Goal: Find specific page/section: Find specific page/section

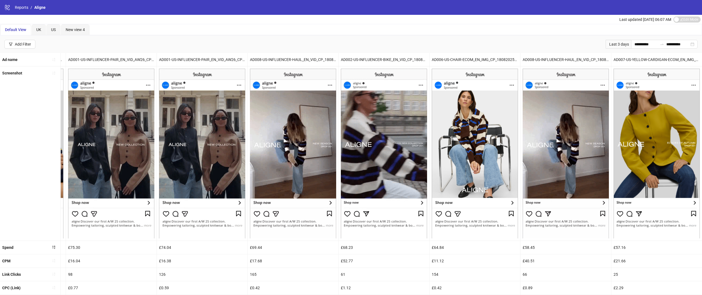
scroll to position [77, 0]
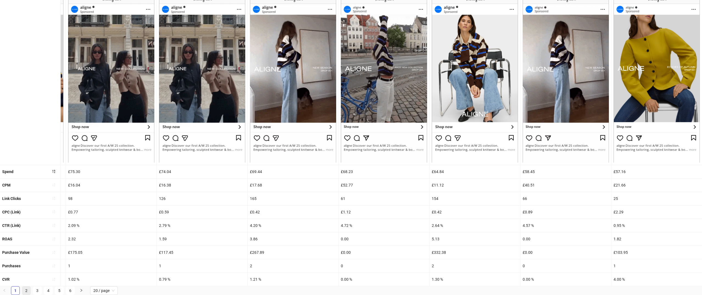
click at [28, 293] on link "2" at bounding box center [26, 291] width 8 height 8
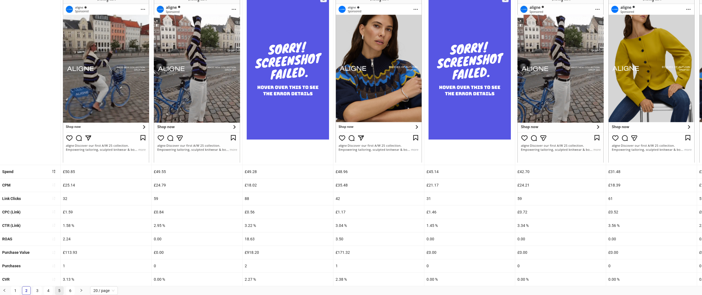
click at [59, 292] on link "5" at bounding box center [59, 291] width 8 height 8
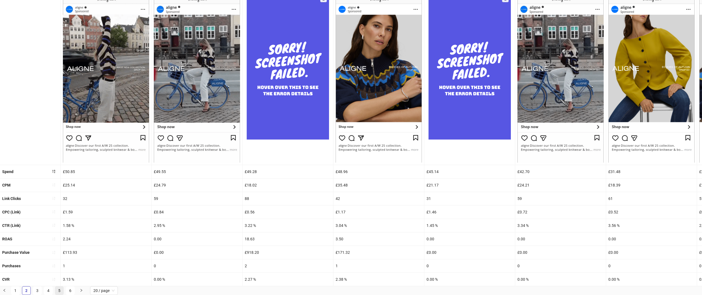
scroll to position [0, 0]
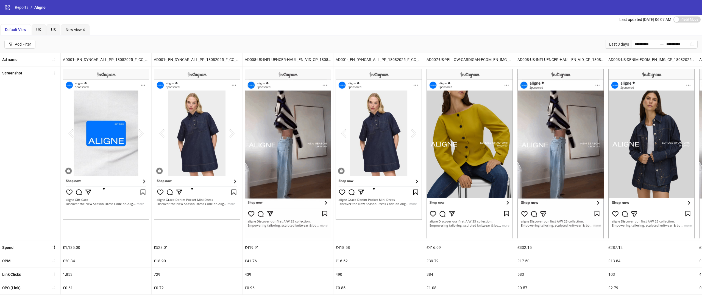
scroll to position [77, 0]
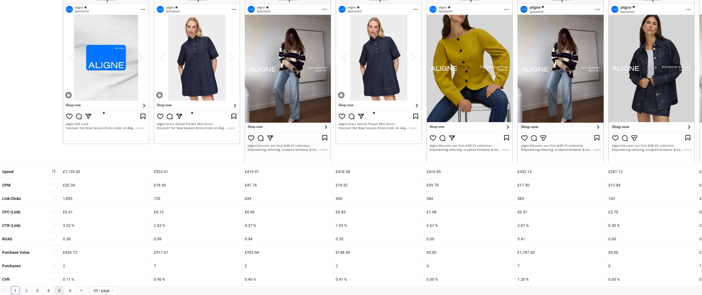
click at [57, 290] on link "5" at bounding box center [59, 291] width 8 height 8
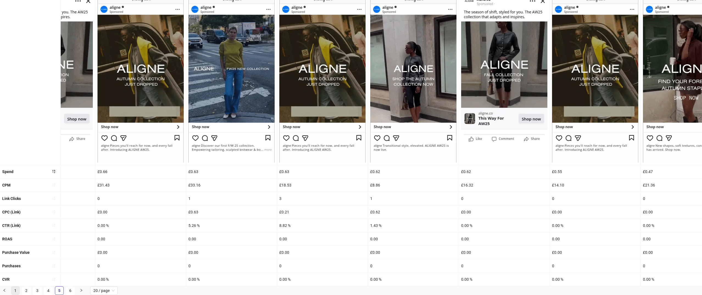
click at [17, 289] on link "1" at bounding box center [15, 291] width 8 height 8
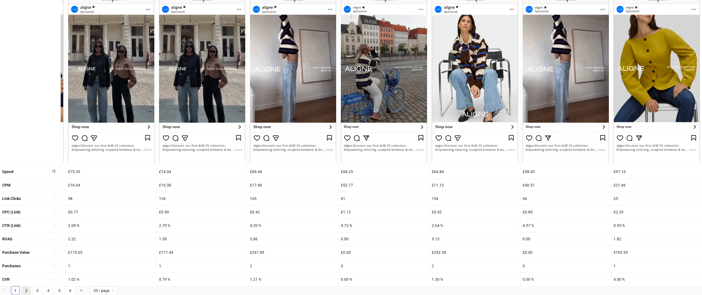
click at [27, 290] on link "2" at bounding box center [26, 291] width 8 height 8
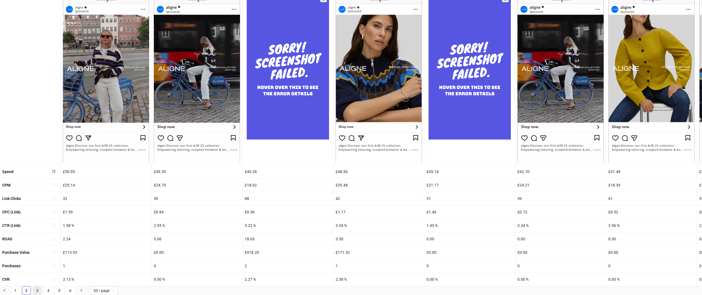
click at [38, 292] on link "3" at bounding box center [37, 291] width 8 height 8
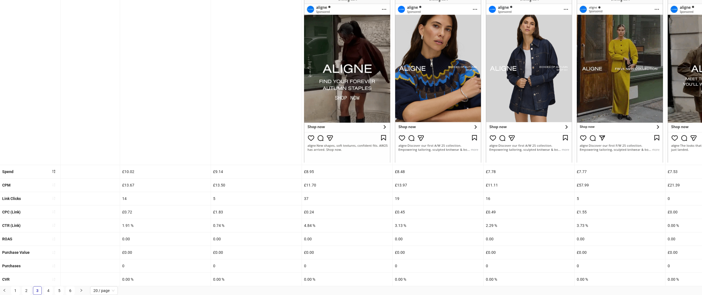
scroll to position [0, 0]
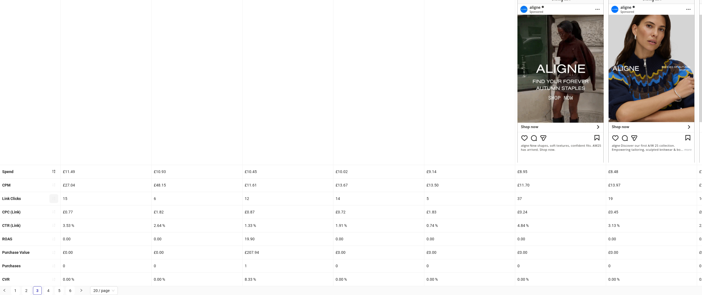
click at [54, 198] on icon "sort-ascending" at bounding box center [54, 198] width 4 height 4
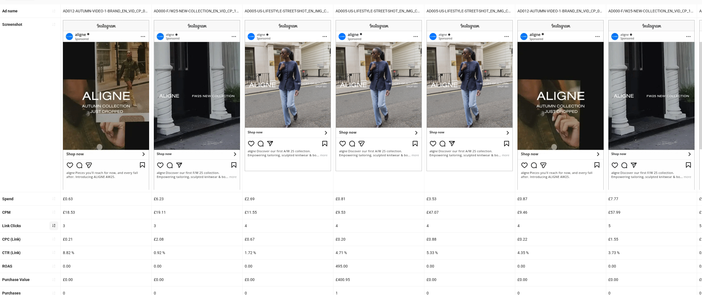
scroll to position [77, 0]
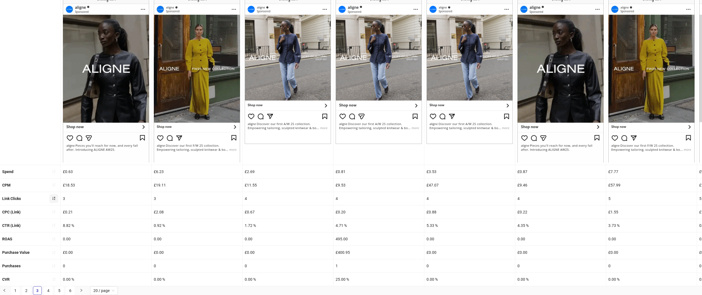
click at [51, 196] on button "button" at bounding box center [53, 198] width 9 height 9
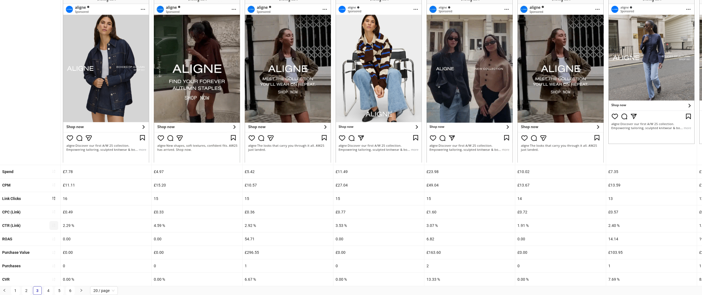
click at [55, 224] on icon "sort-ascending" at bounding box center [54, 225] width 4 height 4
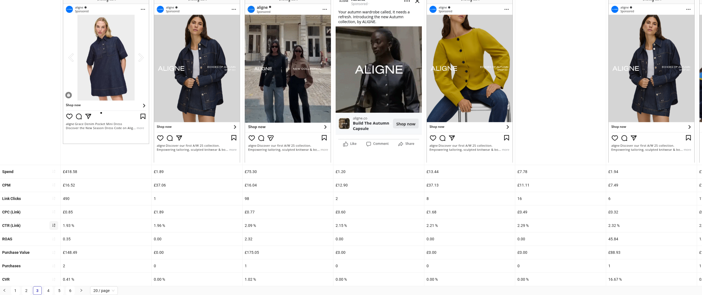
click at [52, 223] on icon "sort-ascending" at bounding box center [54, 225] width 4 height 4
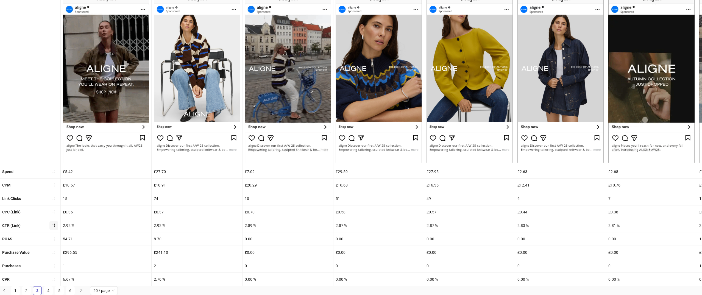
scroll to position [0, 0]
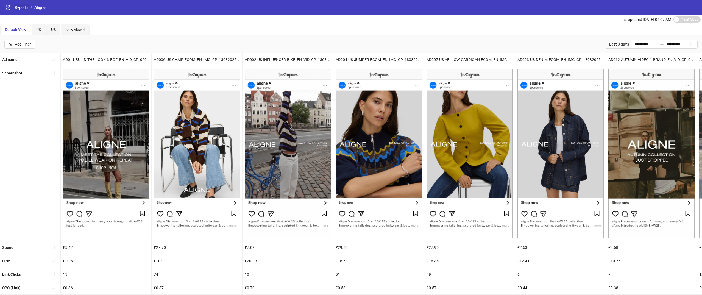
click at [21, 7] on link "Reports" at bounding box center [22, 7] width 16 height 6
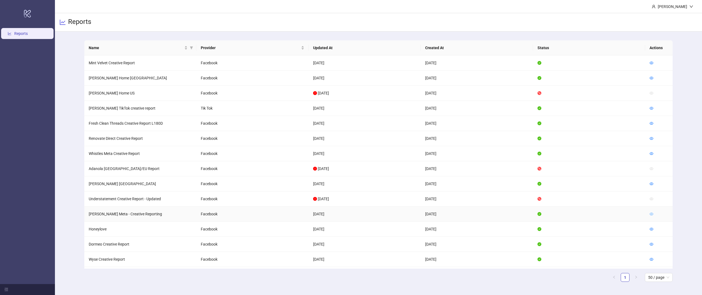
click at [653, 214] on icon "eye" at bounding box center [652, 214] width 4 height 4
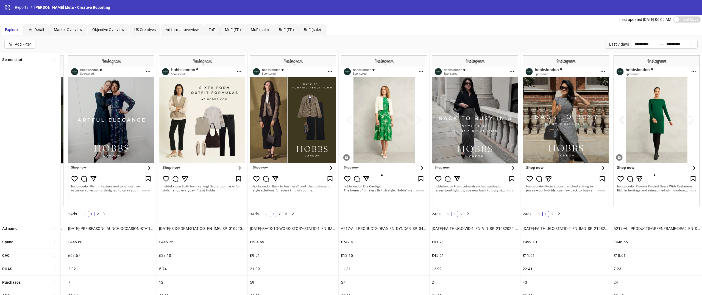
scroll to position [44, 0]
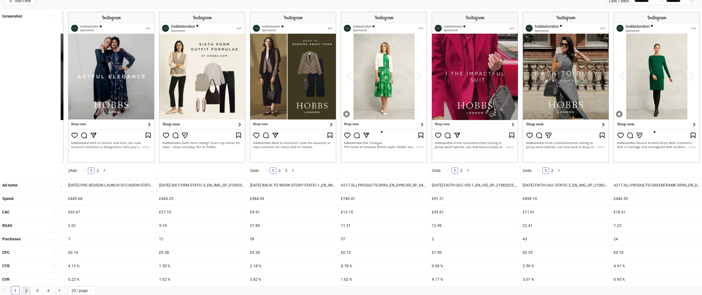
click at [26, 293] on link "2" at bounding box center [26, 291] width 8 height 8
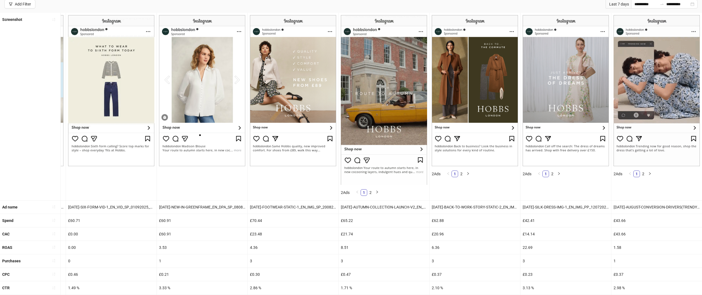
scroll to position [63, 0]
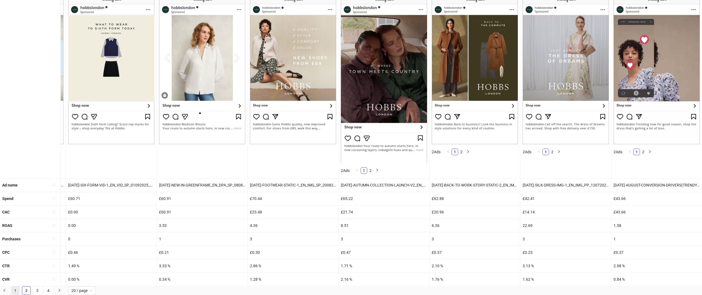
click at [16, 291] on link "1" at bounding box center [15, 291] width 8 height 8
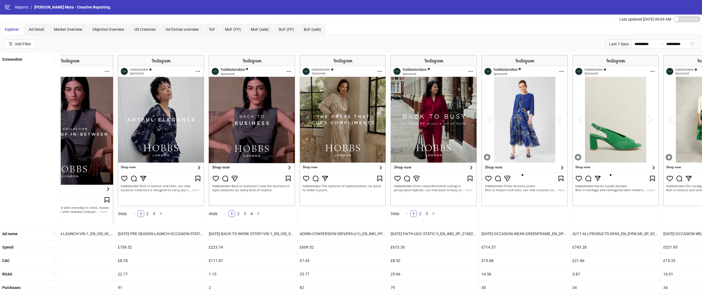
scroll to position [0, 0]
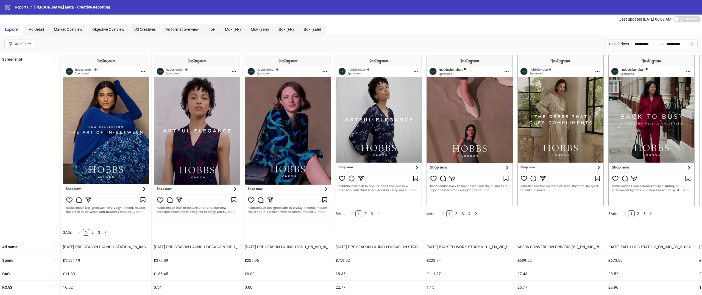
click at [23, 9] on link "Reports" at bounding box center [22, 7] width 16 height 6
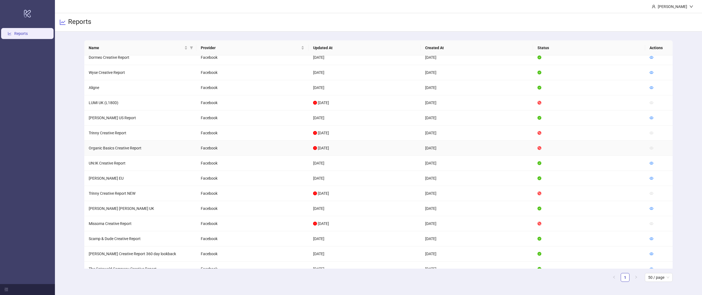
scroll to position [277, 0]
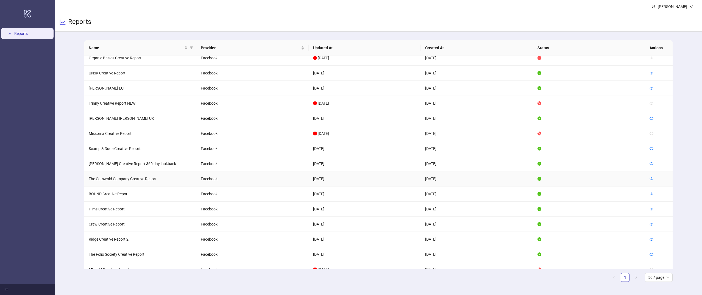
click at [649, 180] on td at bounding box center [658, 178] width 27 height 15
click at [653, 180] on icon "eye" at bounding box center [652, 179] width 4 height 4
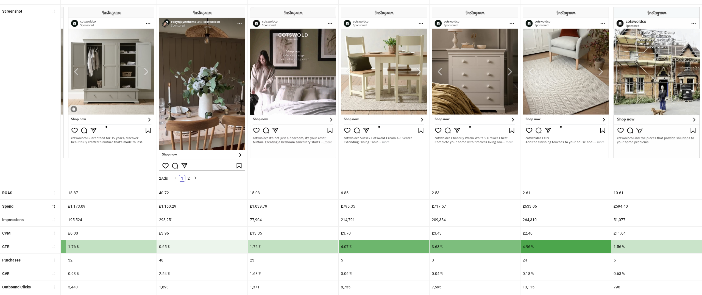
scroll to position [179, 0]
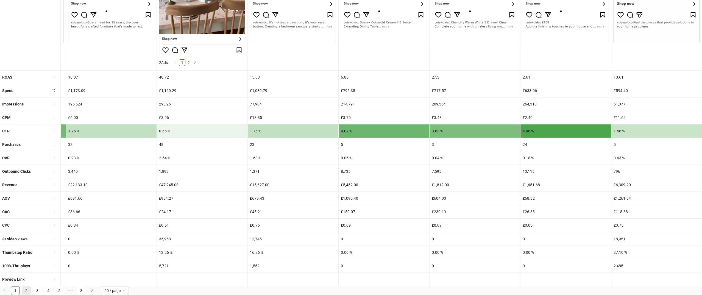
click at [26, 291] on link "2" at bounding box center [26, 291] width 8 height 8
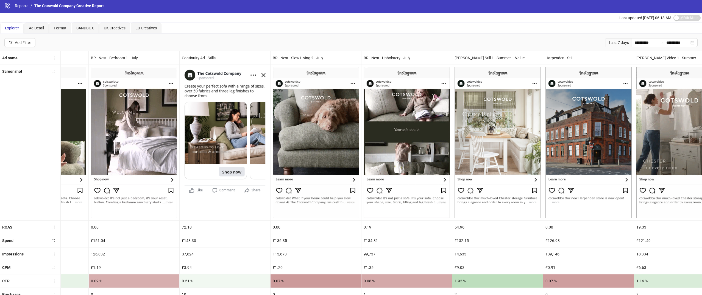
scroll to position [0, 1179]
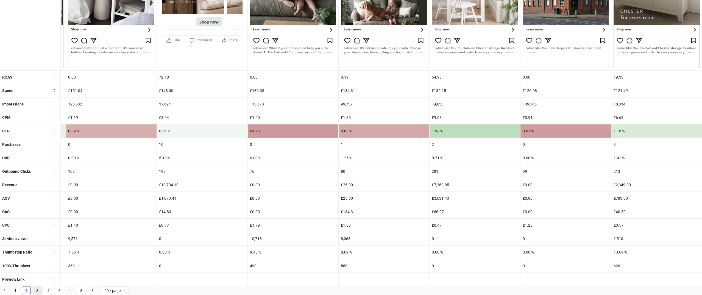
click at [36, 290] on link "3" at bounding box center [37, 291] width 8 height 8
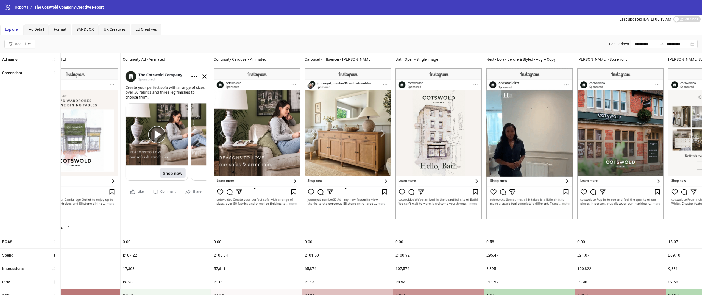
scroll to position [0, 0]
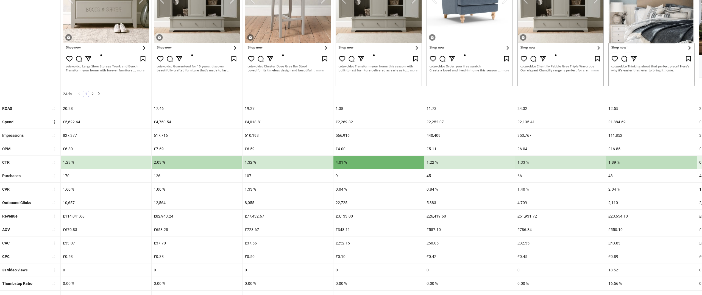
scroll to position [167, 0]
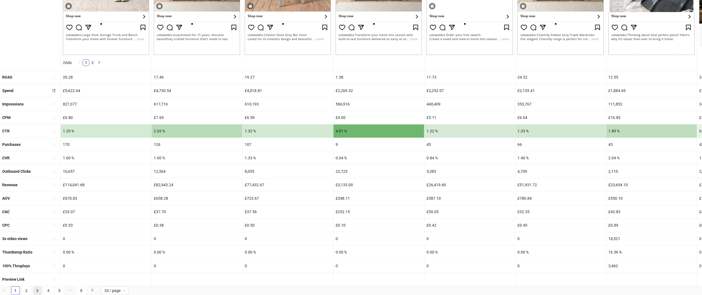
click at [36, 290] on link "3" at bounding box center [37, 291] width 8 height 8
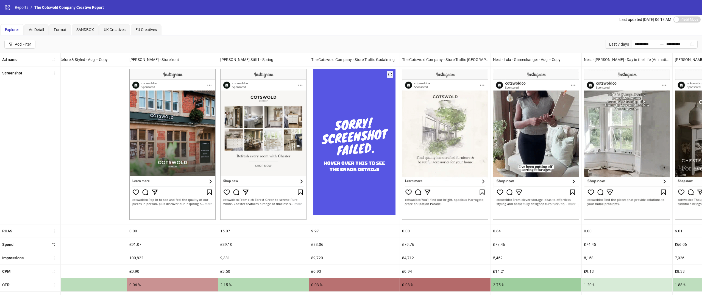
scroll to position [0, 152]
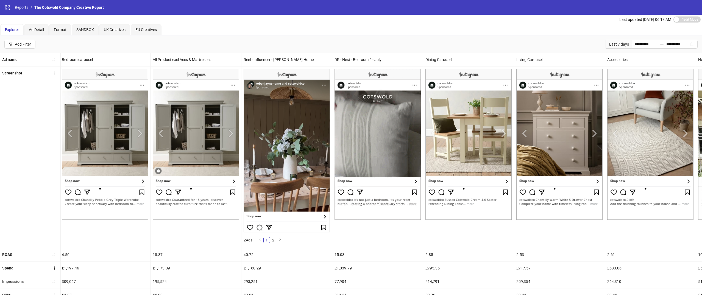
scroll to position [0, 1179]
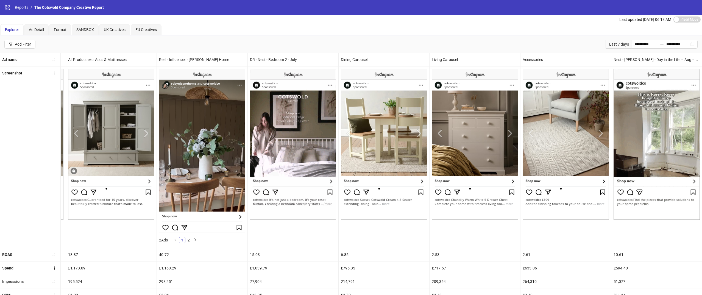
click at [654, 59] on div "Nest - [PERSON_NAME] - Day in the Life – Aug – Copy" at bounding box center [657, 59] width 91 height 13
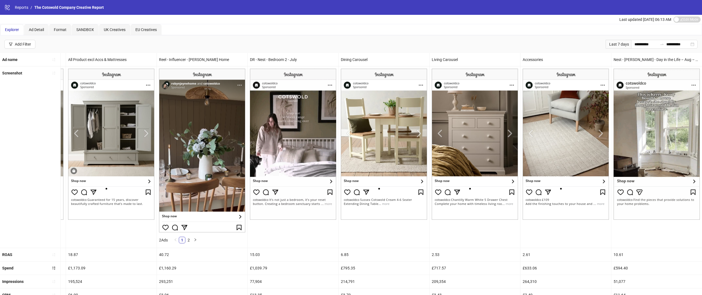
click at [654, 59] on div "Nest - [PERSON_NAME] - Day in the Life – Aug – Copy" at bounding box center [657, 59] width 91 height 13
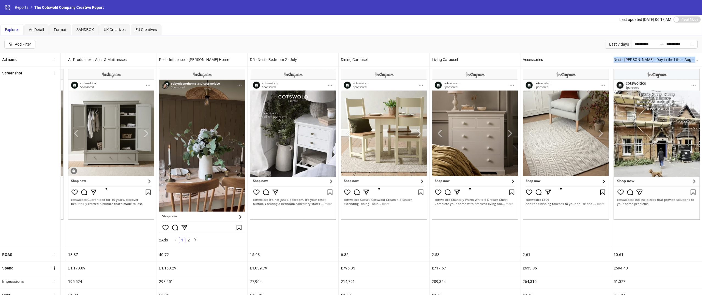
copy div "Nest - [PERSON_NAME] - Day in the Life – Aug – Copy"
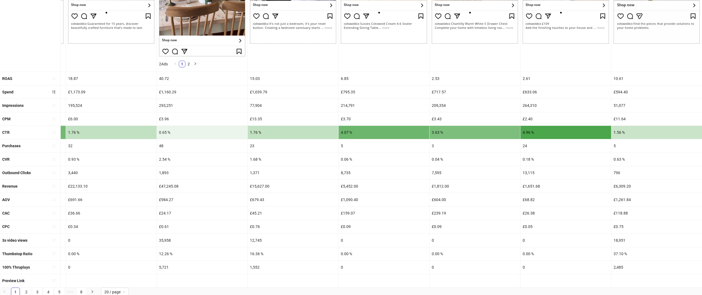
scroll to position [179, 0]
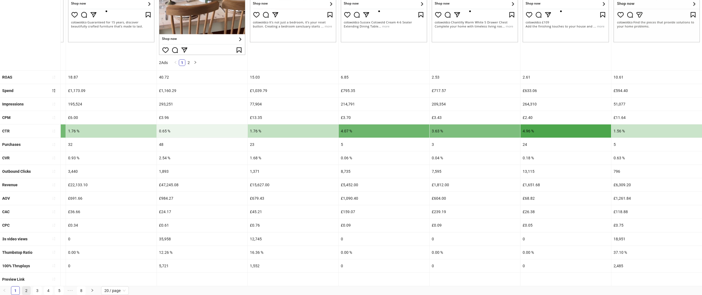
click at [26, 292] on link "2" at bounding box center [26, 291] width 8 height 8
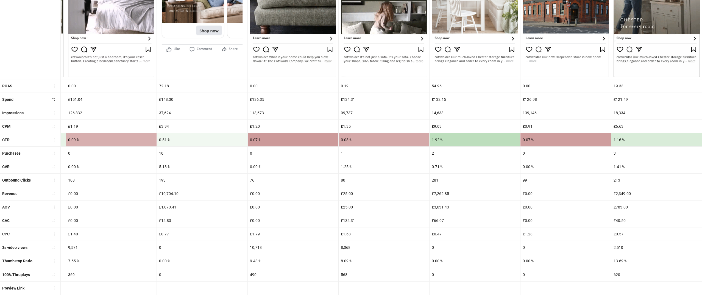
scroll to position [153, 0]
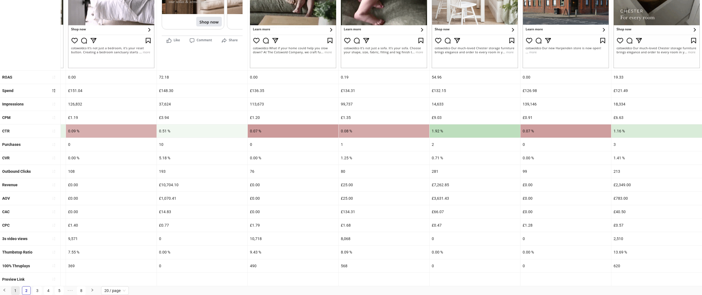
click at [16, 292] on link "1" at bounding box center [15, 291] width 8 height 8
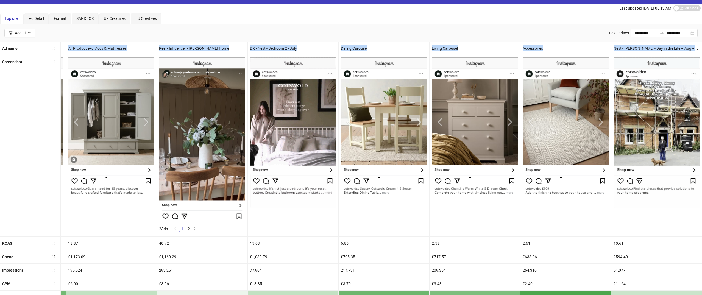
scroll to position [0, 0]
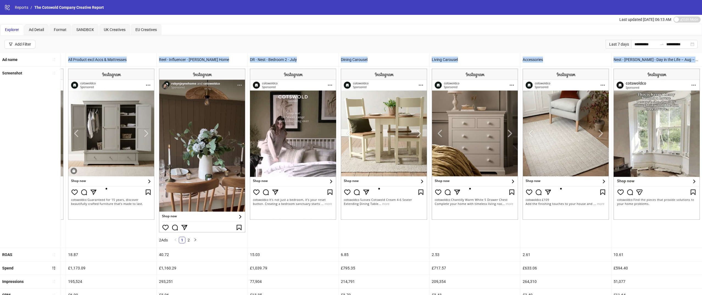
click at [594, 56] on div "Accessories" at bounding box center [566, 59] width 91 height 13
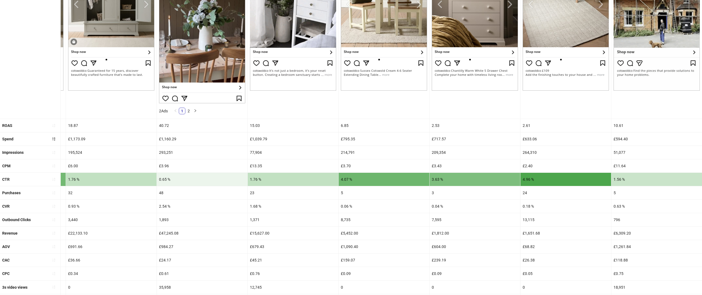
scroll to position [129, 0]
